Goal: Information Seeking & Learning: Learn about a topic

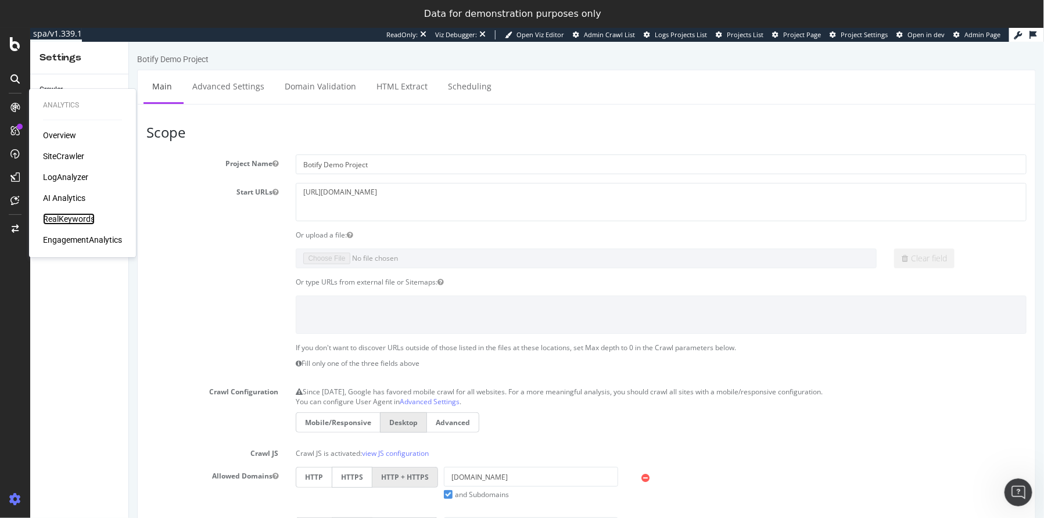
click at [65, 219] on div "RealKeywords" at bounding box center [69, 219] width 52 height 12
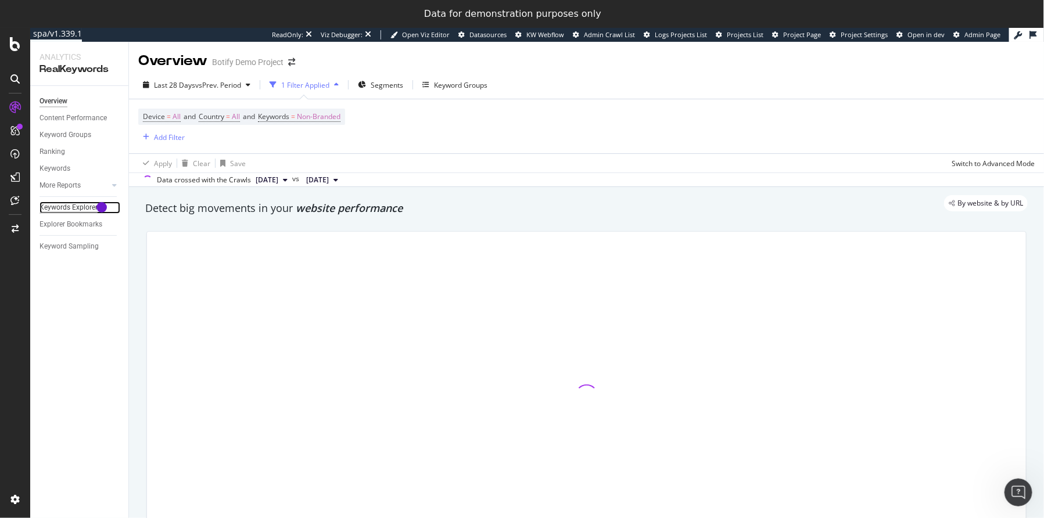
click at [63, 207] on div "Keywords Explorer" at bounding box center [68, 208] width 58 height 12
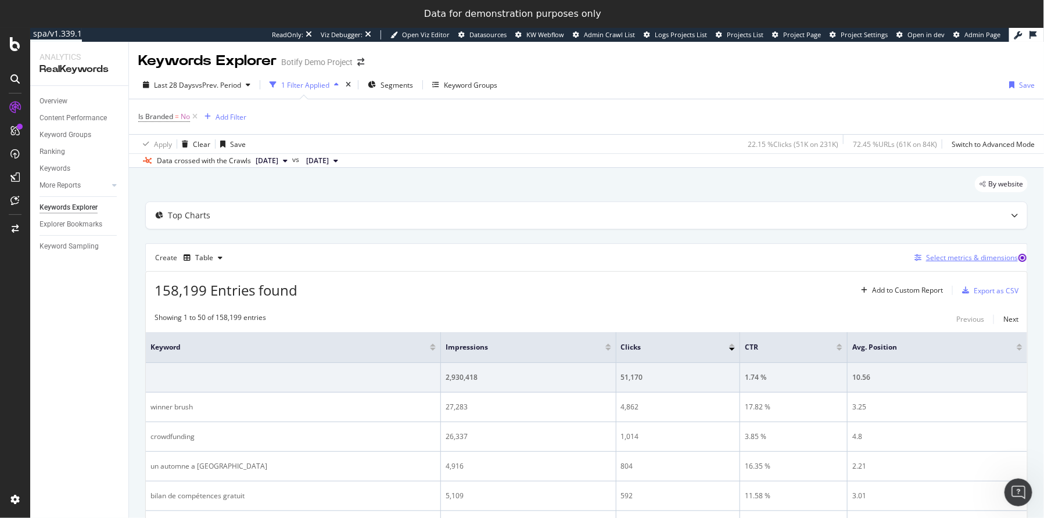
click at [929, 253] on div "Select metrics & dimensions" at bounding box center [972, 258] width 92 height 10
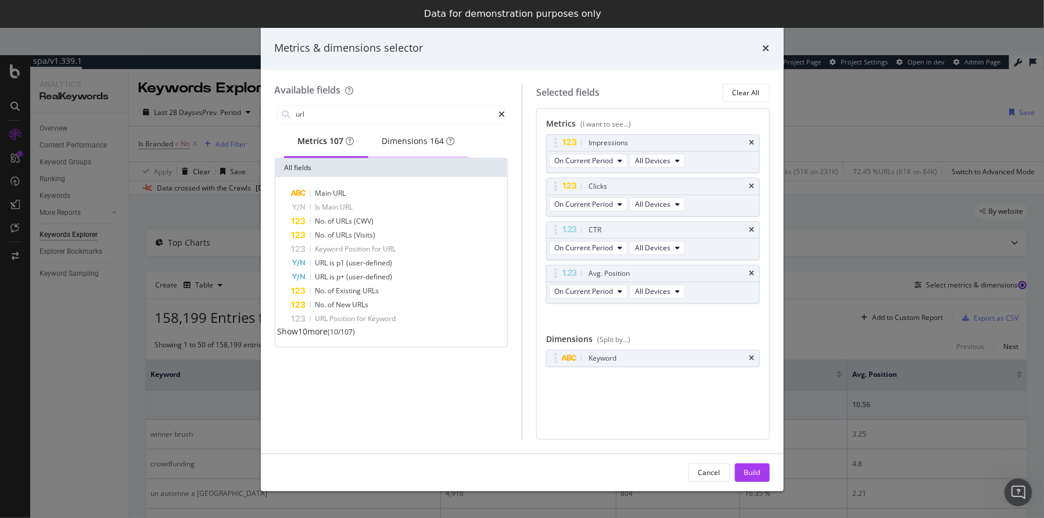
type input "url"
click at [404, 144] on div "Dimensions 164" at bounding box center [418, 141] width 73 height 12
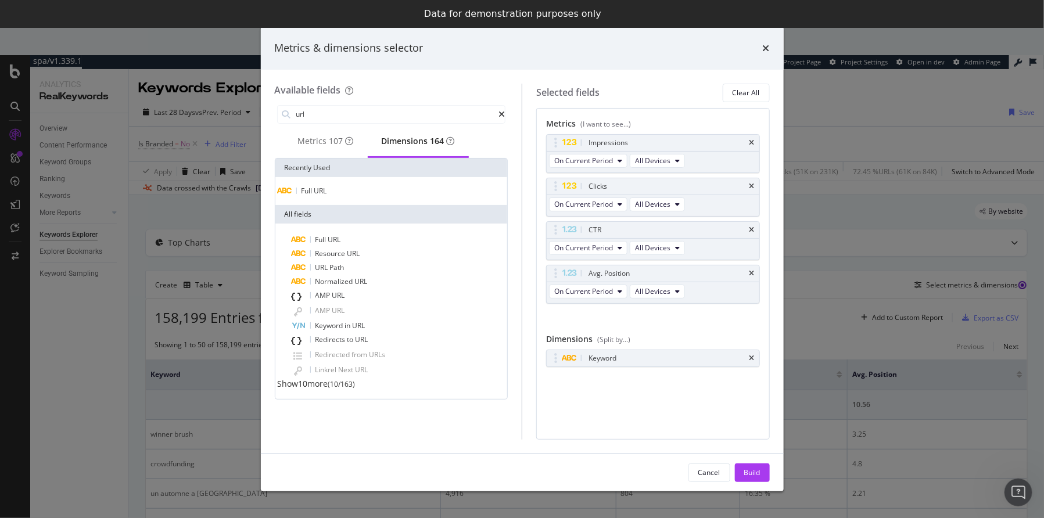
click at [326, 196] on span "URL" at bounding box center [320, 191] width 13 height 10
click at [754, 353] on div "Keyword" at bounding box center [652, 358] width 213 height 16
click at [754, 355] on icon "times" at bounding box center [751, 358] width 5 height 7
click at [758, 472] on div "Build" at bounding box center [752, 472] width 16 height 10
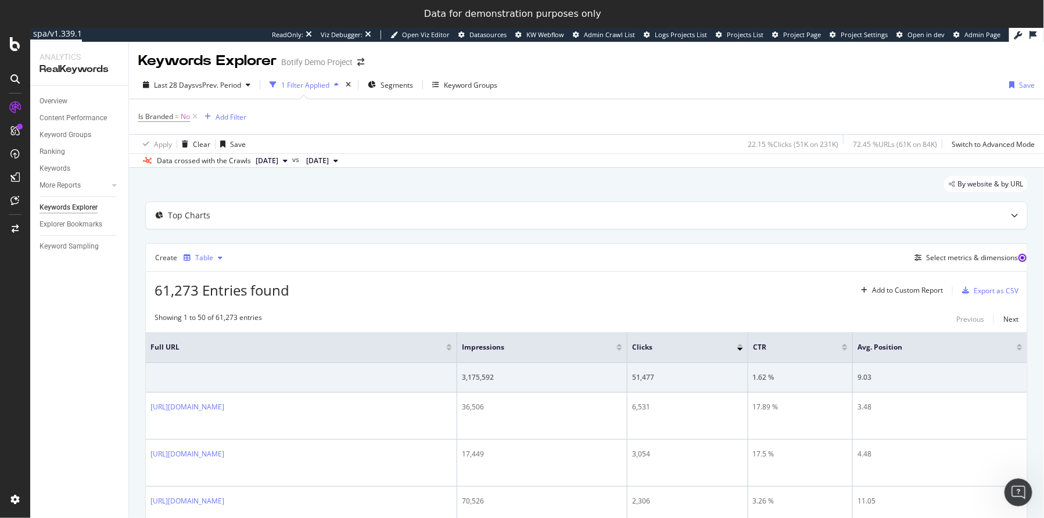
click at [205, 249] on div "Table" at bounding box center [203, 257] width 48 height 17
click at [220, 293] on div "Trend" at bounding box center [216, 295] width 19 height 10
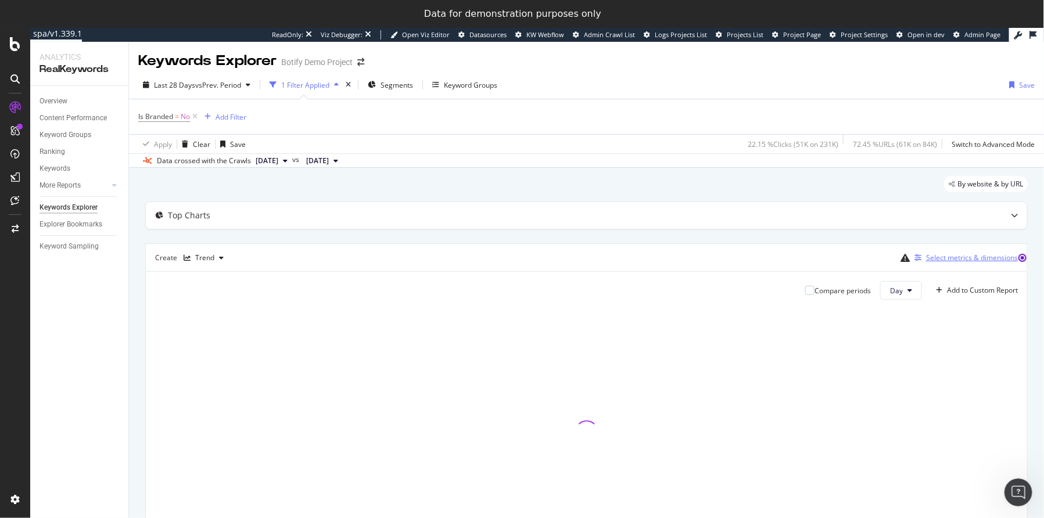
click at [941, 262] on div "Select metrics & dimensions" at bounding box center [963, 257] width 108 height 13
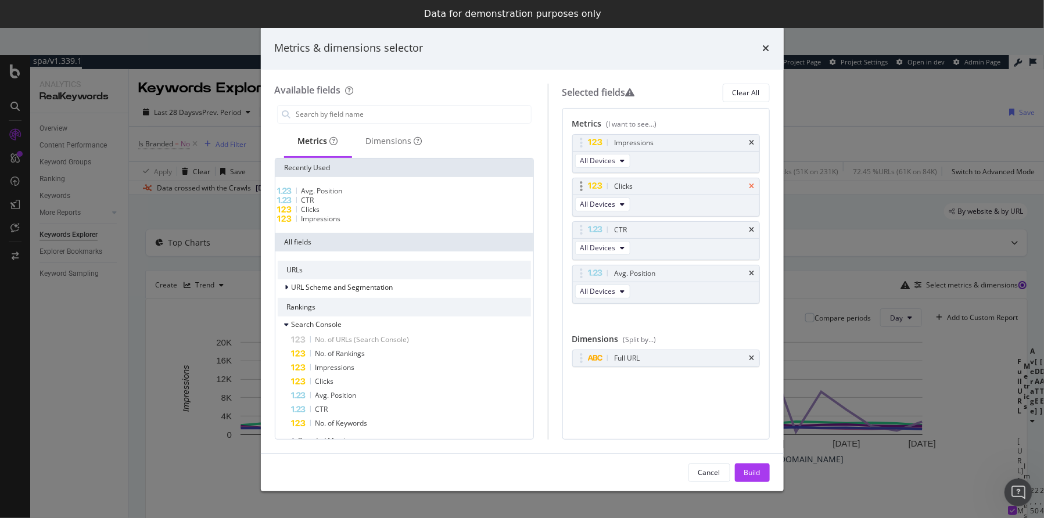
click at [752, 185] on icon "times" at bounding box center [751, 186] width 5 height 7
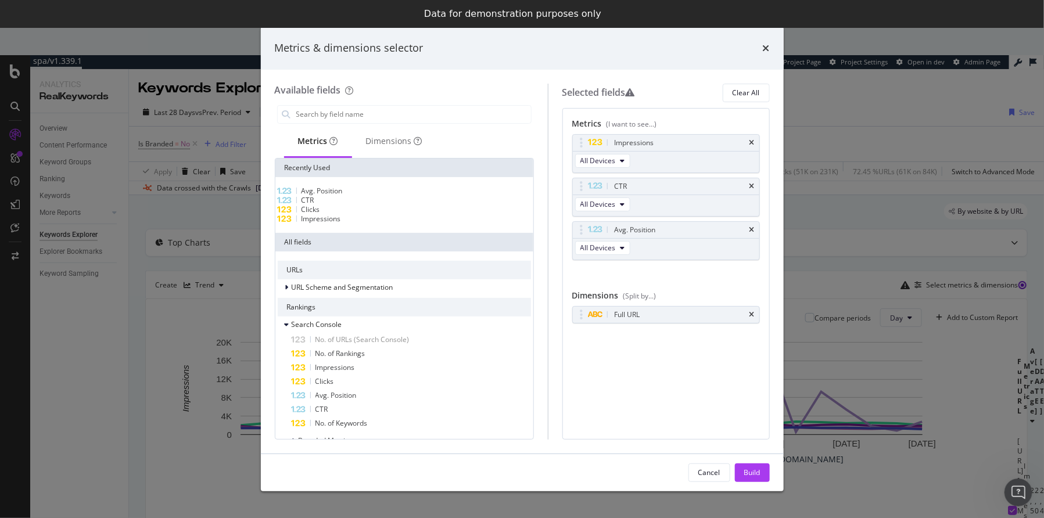
click at [752, 185] on icon "times" at bounding box center [751, 186] width 5 height 7
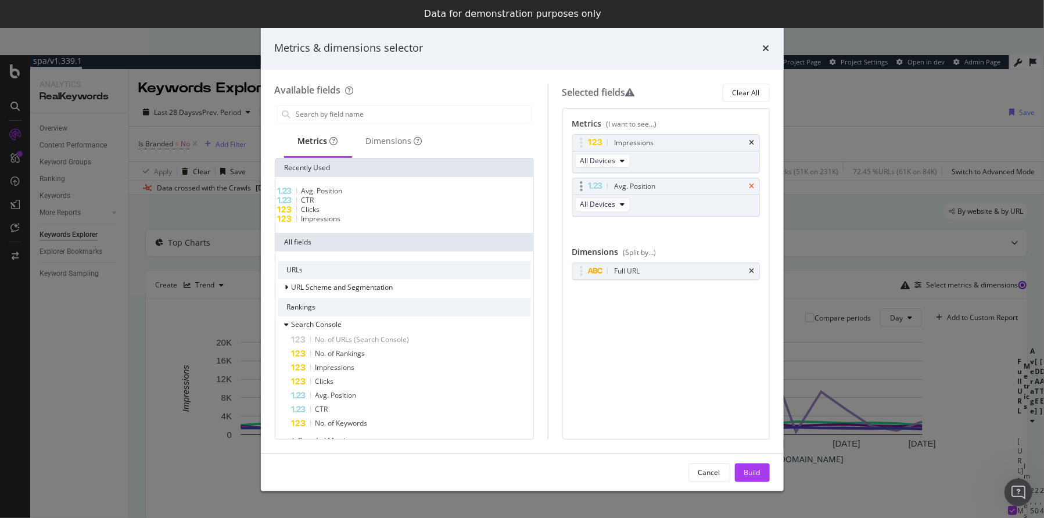
click at [753, 188] on icon "times" at bounding box center [751, 186] width 5 height 7
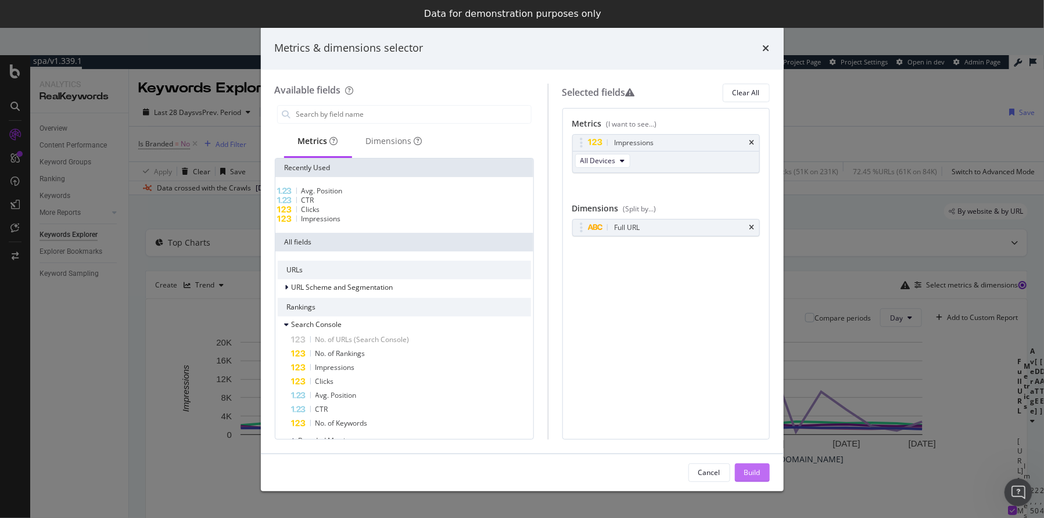
click at [749, 470] on div "Build" at bounding box center [752, 472] width 16 height 10
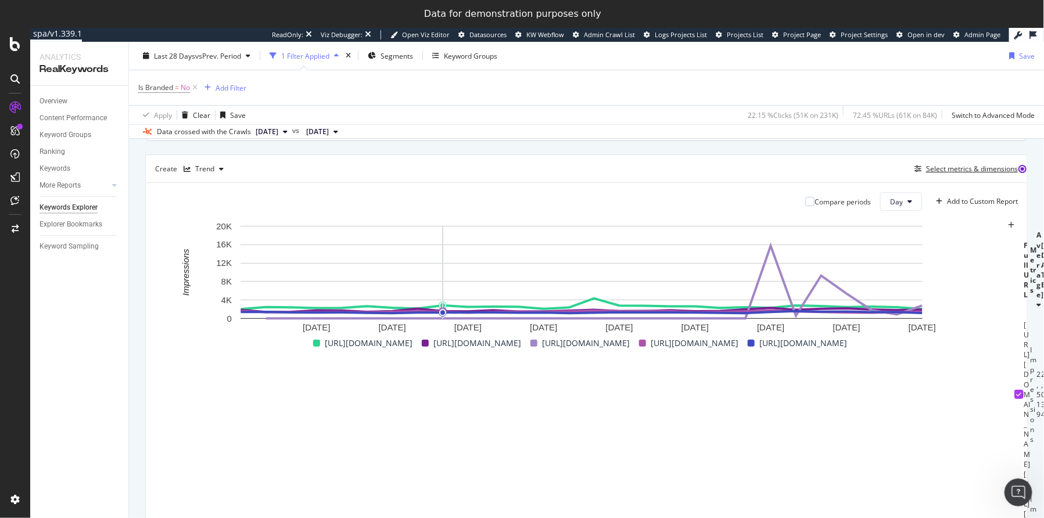
scroll to position [21, 0]
